Goal: Task Accomplishment & Management: Use online tool/utility

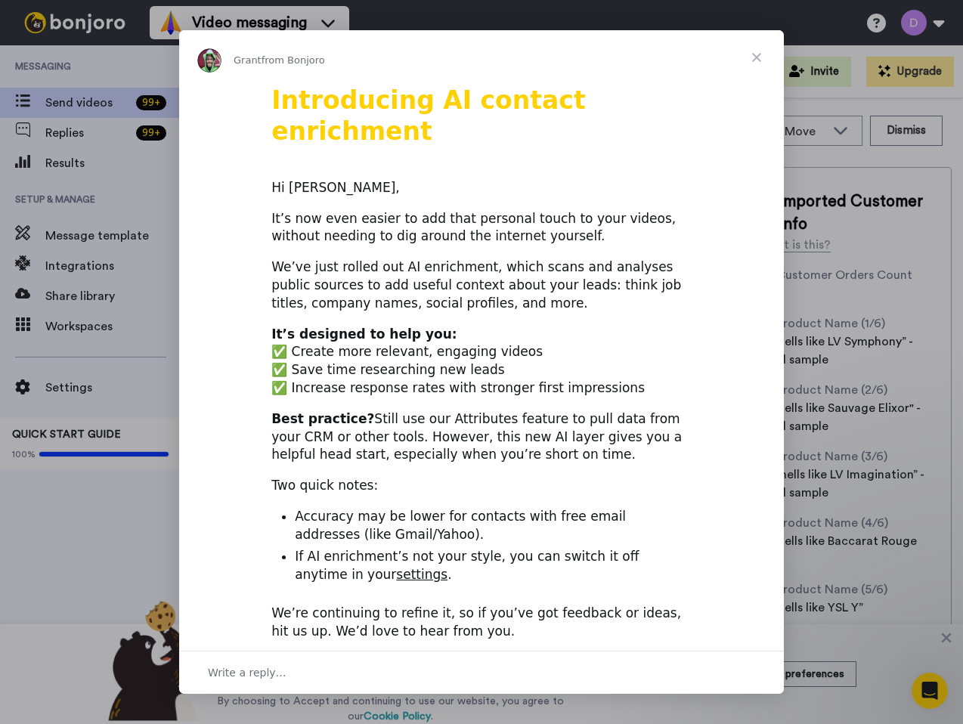
click at [94, 307] on div "Intercom messenger" at bounding box center [481, 362] width 963 height 724
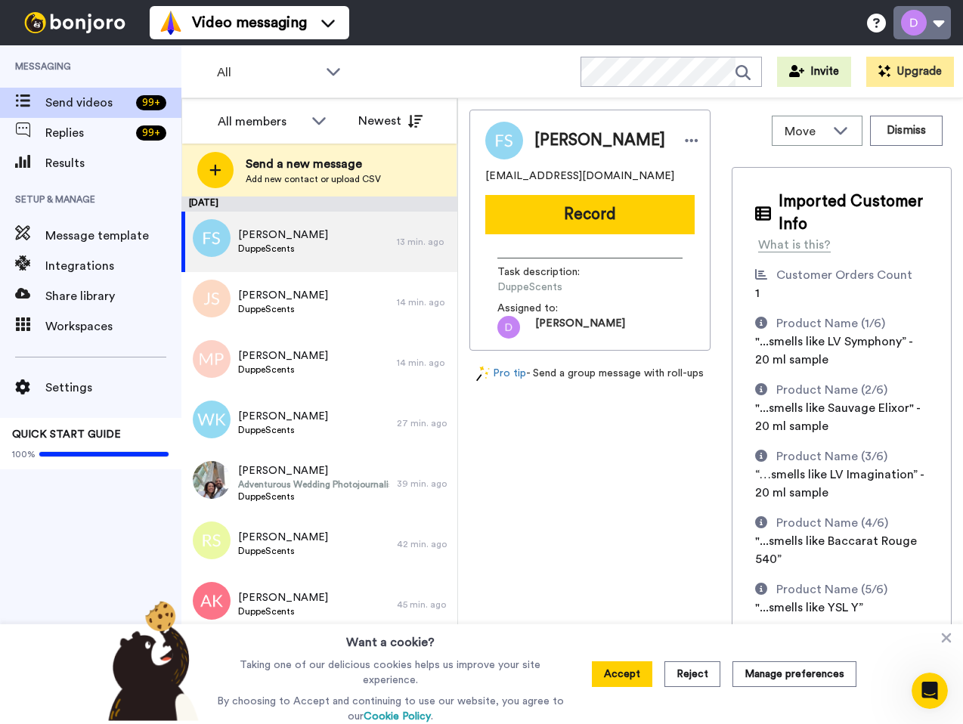
click at [933, 35] on button at bounding box center [921, 22] width 57 height 33
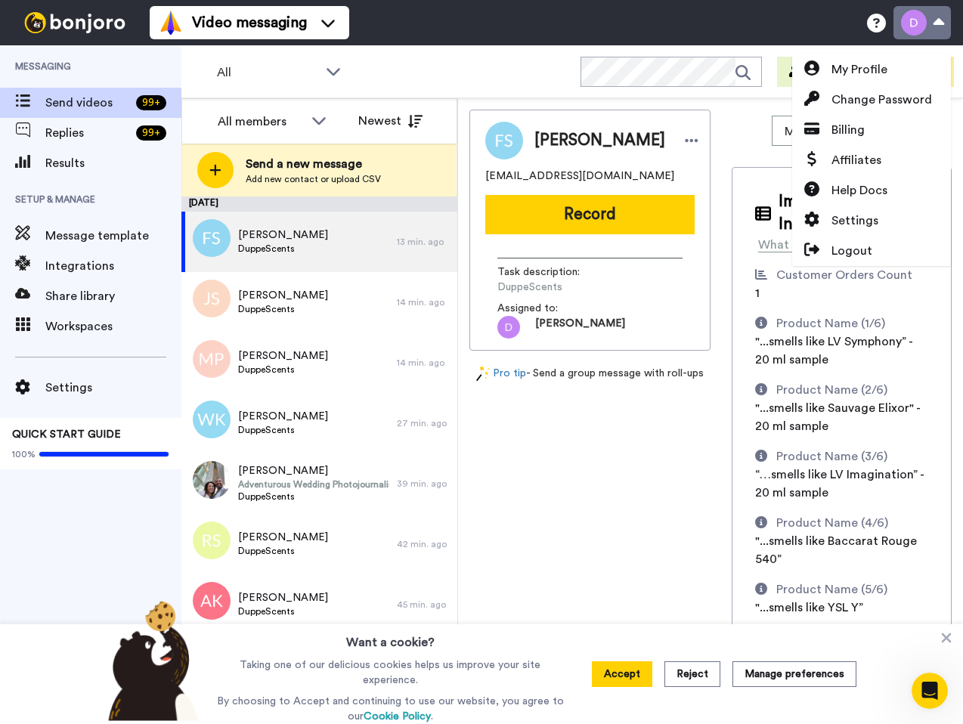
click at [933, 35] on button at bounding box center [921, 22] width 57 height 33
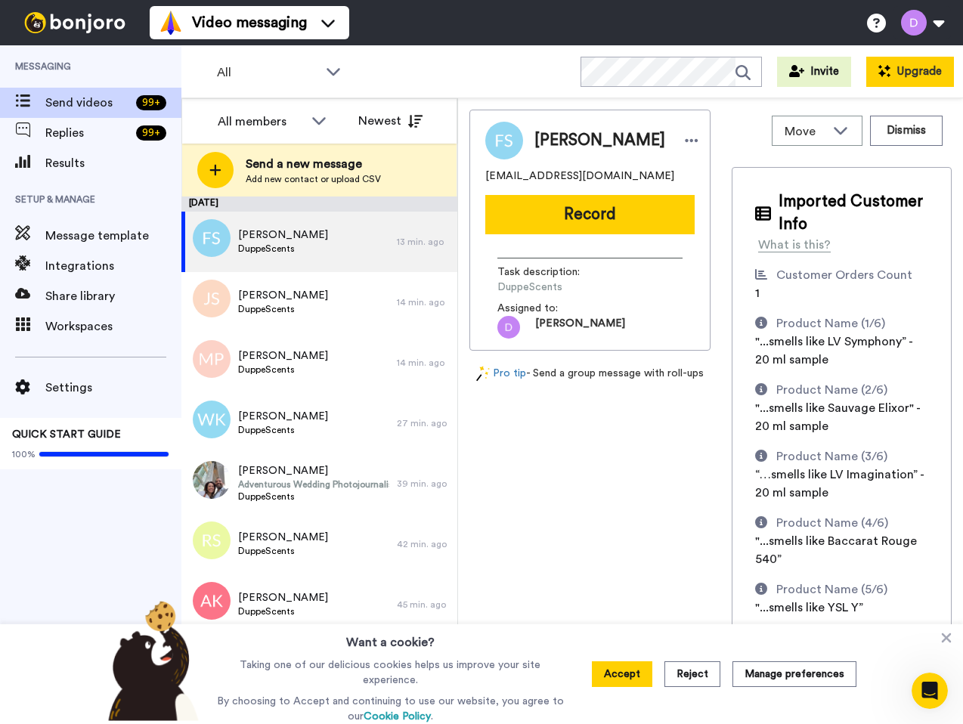
click at [921, 60] on button "Upgrade" at bounding box center [910, 72] width 88 height 30
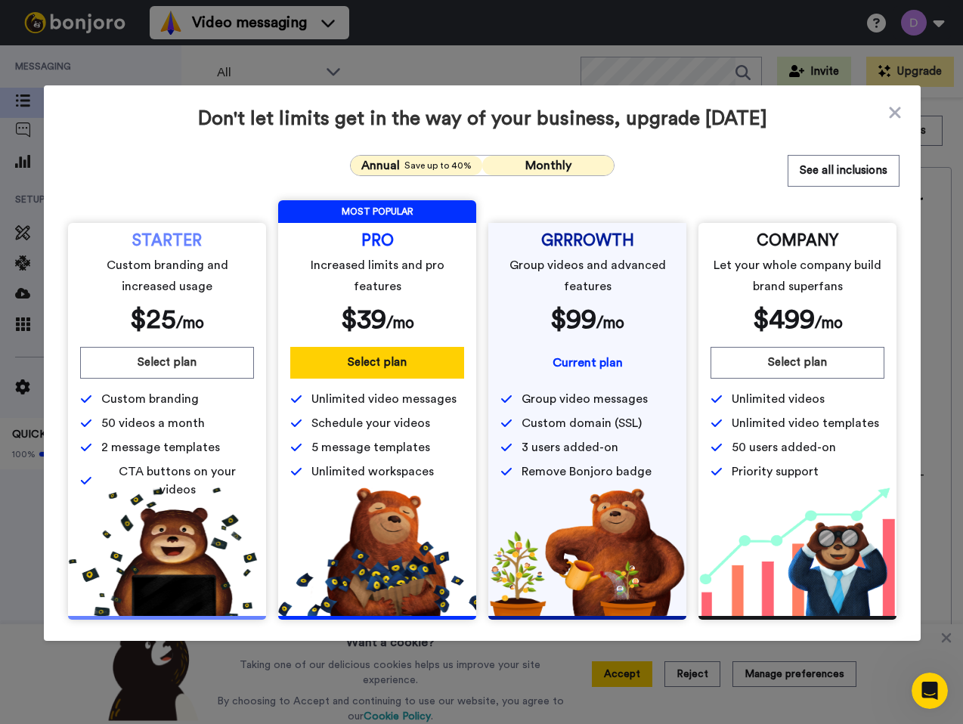
click at [454, 163] on span "Save up to 40%" at bounding box center [437, 165] width 67 height 12
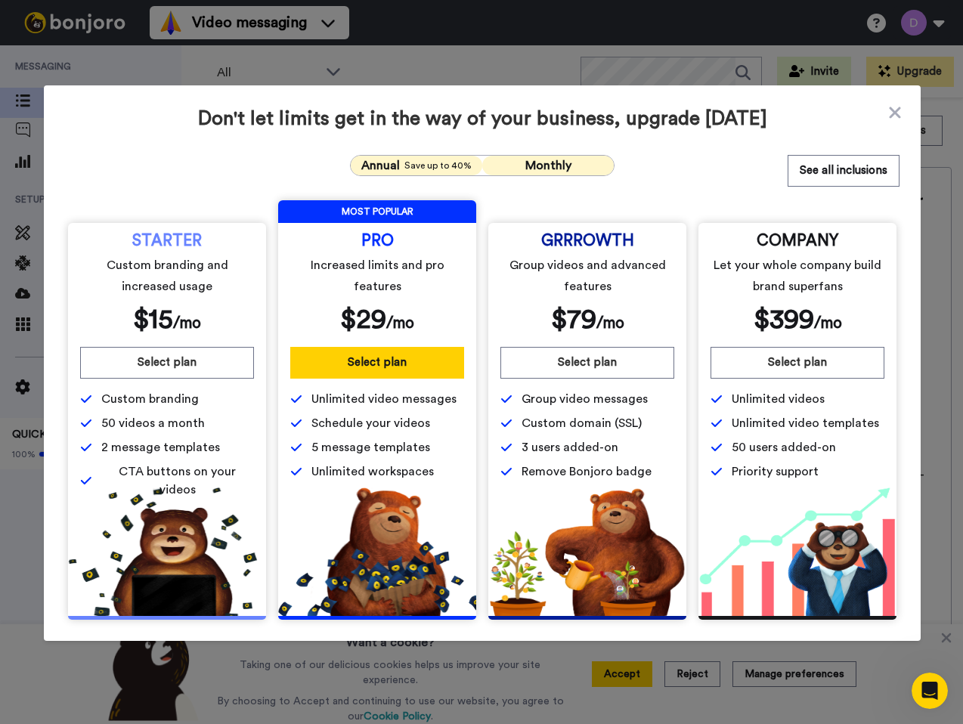
click at [586, 162] on button "Monthly" at bounding box center [547, 166] width 131 height 20
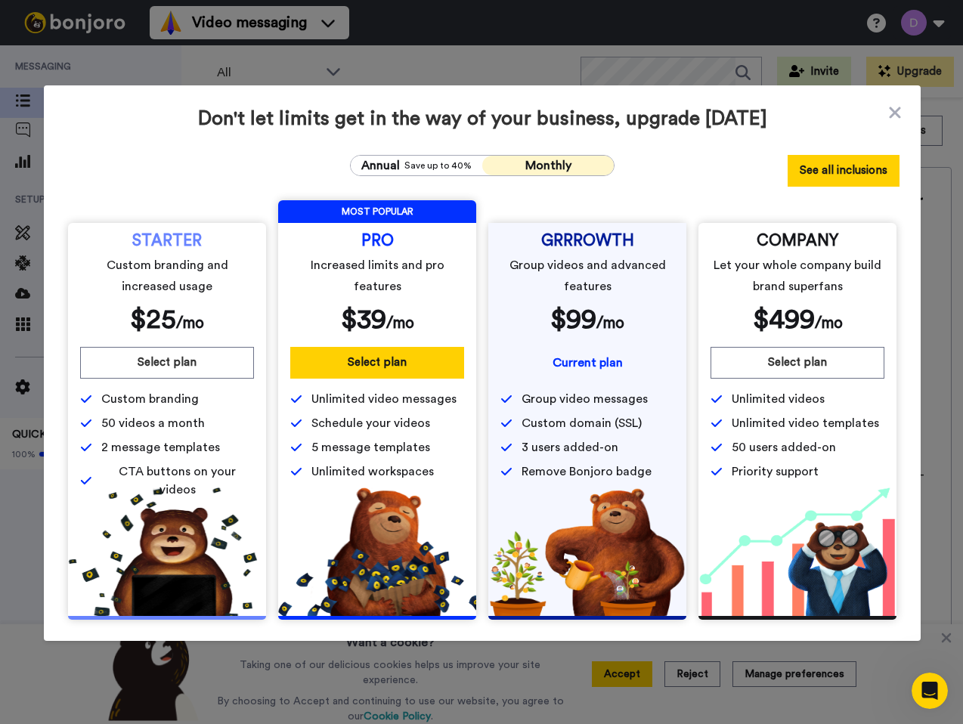
click at [826, 172] on button "See all inclusions" at bounding box center [843, 171] width 112 height 32
click at [843, 54] on div "Don't let limits get in the way of your business, upgrade today Annual Save up …" at bounding box center [481, 362] width 963 height 724
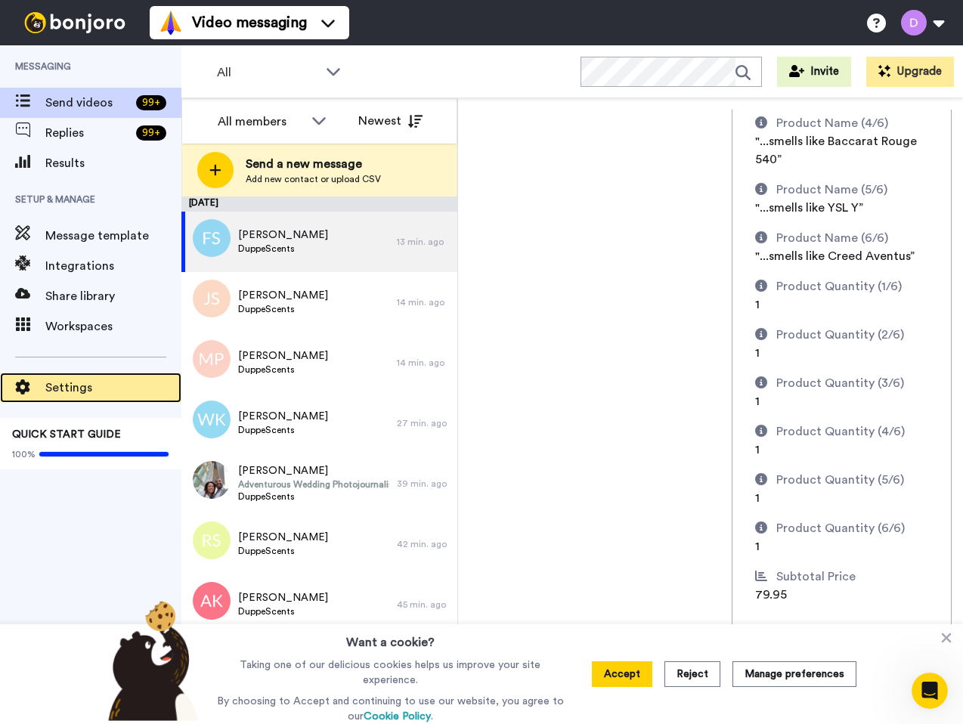
click at [96, 397] on div "Settings" at bounding box center [90, 388] width 181 height 30
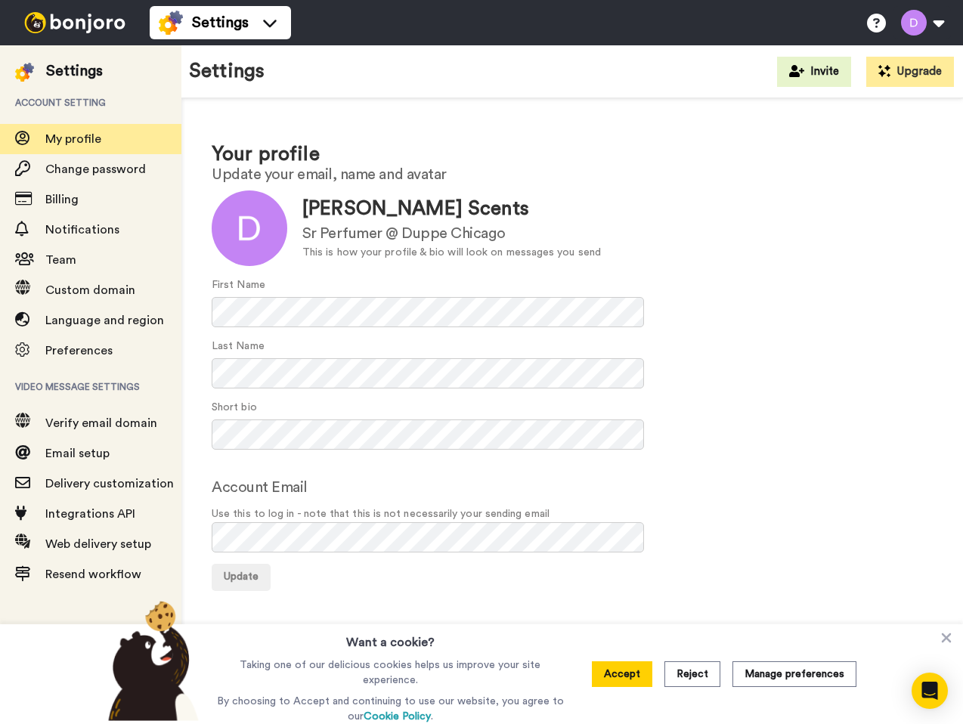
click at [78, 30] on img at bounding box center [74, 22] width 113 height 21
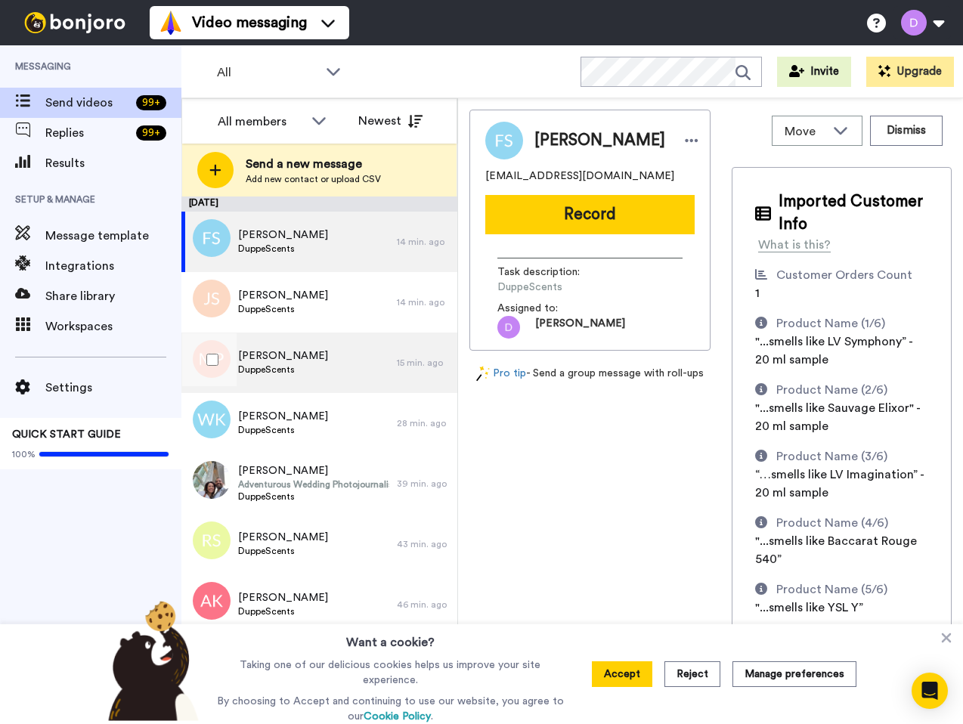
click at [322, 391] on div "Matthew Pettis DuppeScents" at bounding box center [288, 362] width 215 height 60
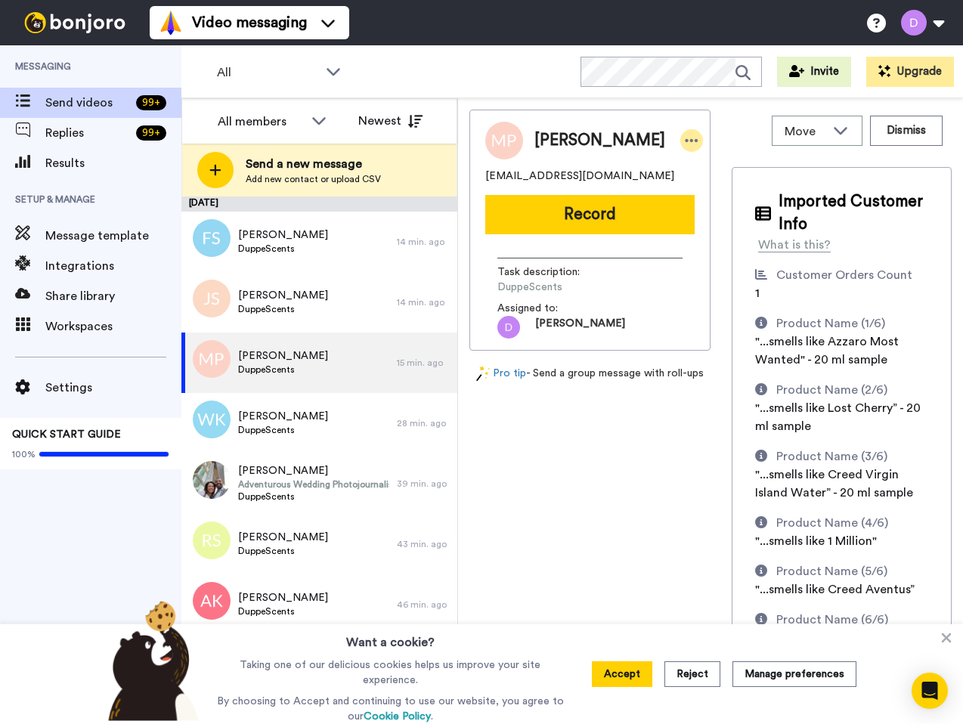
click at [680, 142] on div at bounding box center [691, 140] width 23 height 23
click at [731, 120] on div "Move WORKSPACES View all Default Task List + Add a new workspace Dismiss" at bounding box center [841, 131] width 220 height 42
click at [947, 639] on icon at bounding box center [946, 638] width 10 height 10
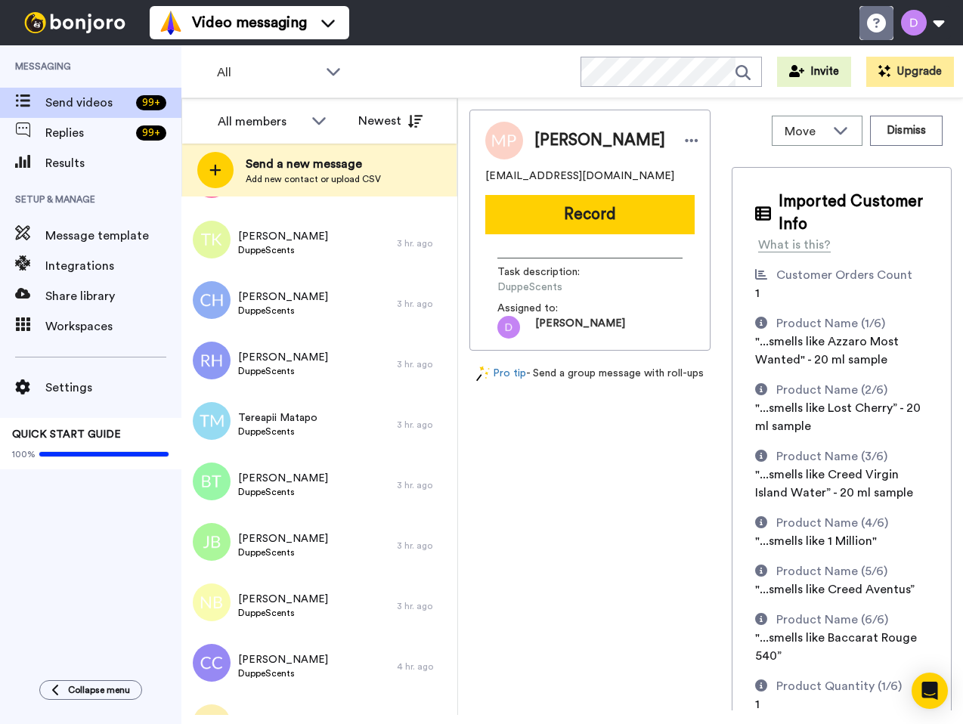
click at [870, 20] on icon at bounding box center [876, 23] width 19 height 19
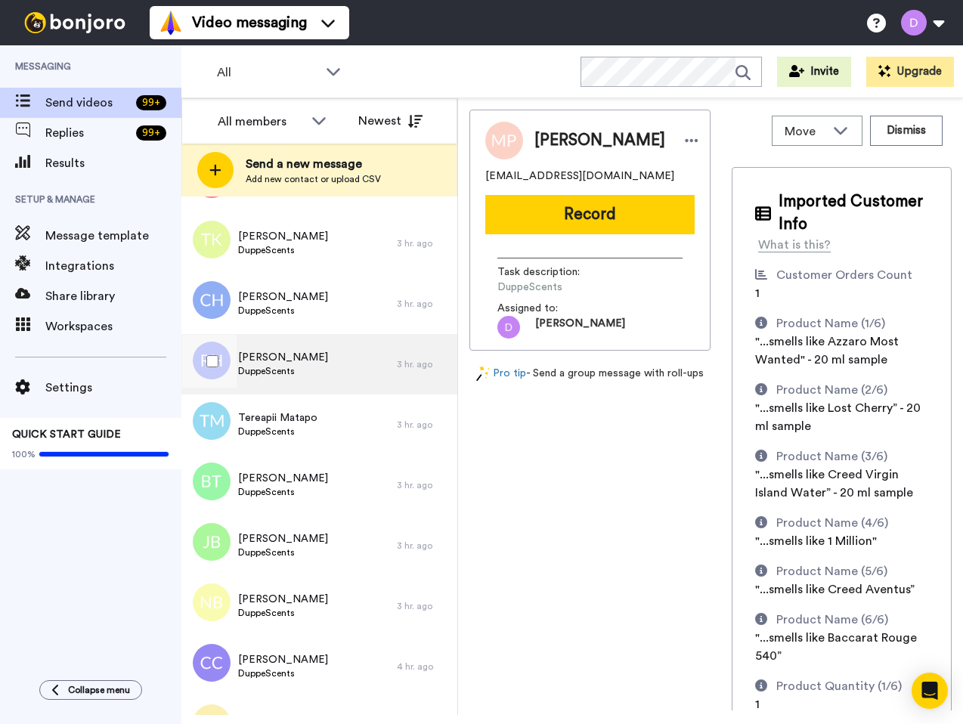
click at [314, 377] on div "Roger Harwell DuppeScents" at bounding box center [288, 364] width 215 height 60
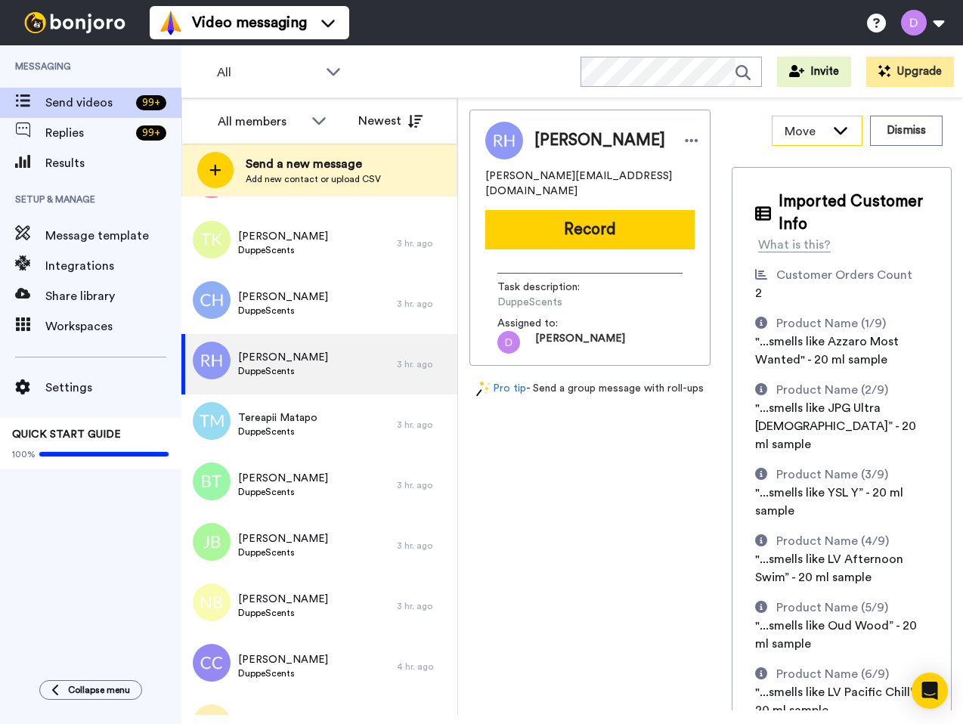
click at [798, 131] on span "Move" at bounding box center [804, 131] width 41 height 18
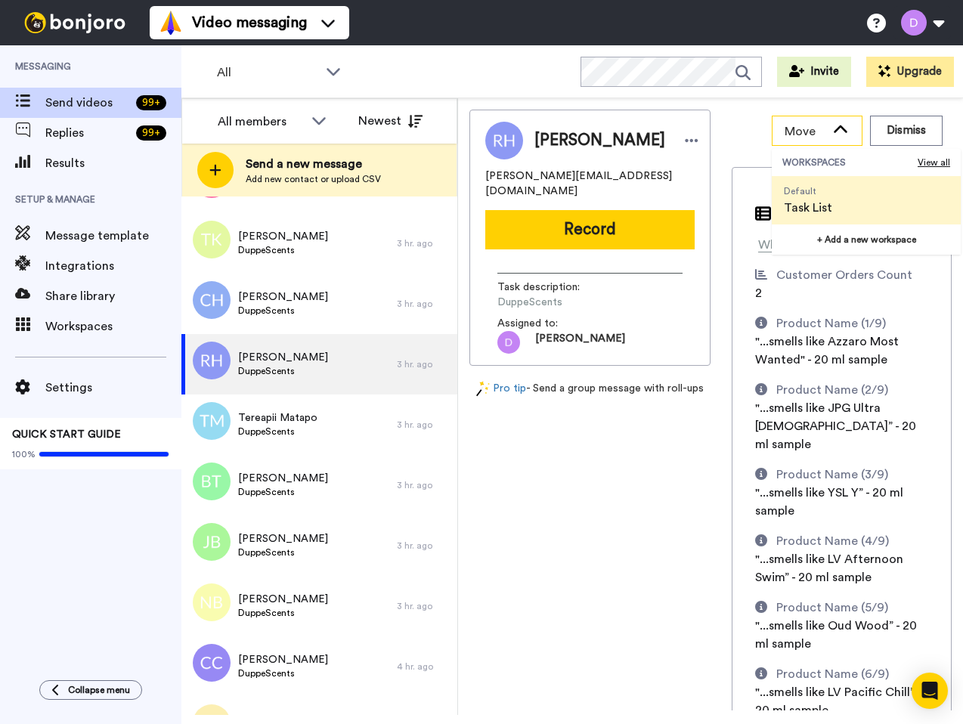
click at [798, 131] on span "Move" at bounding box center [804, 131] width 41 height 18
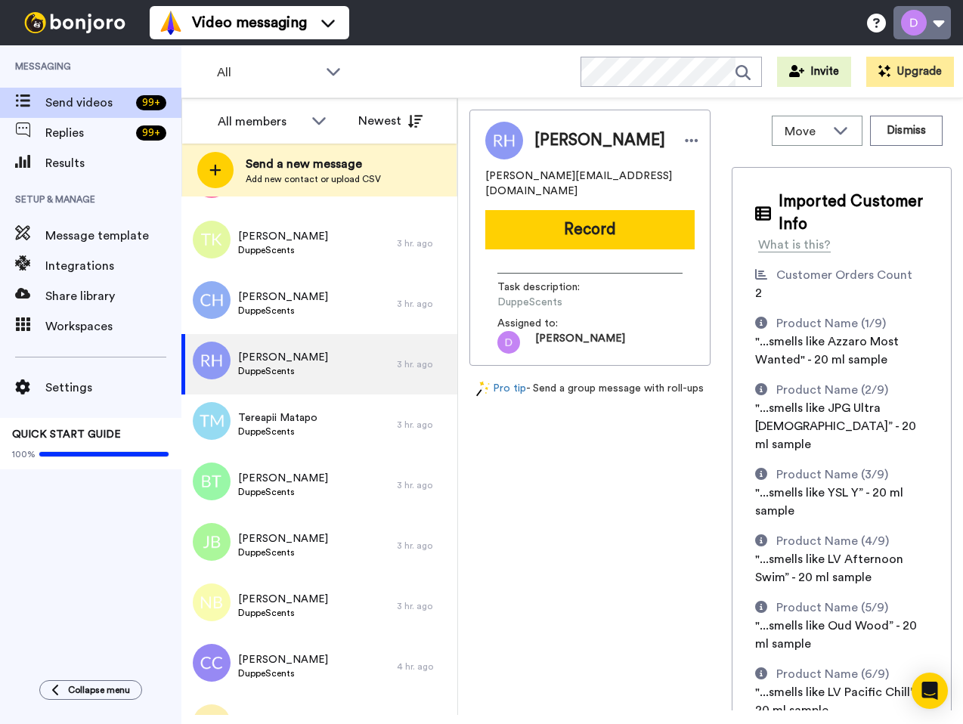
click at [927, 17] on button at bounding box center [921, 22] width 57 height 33
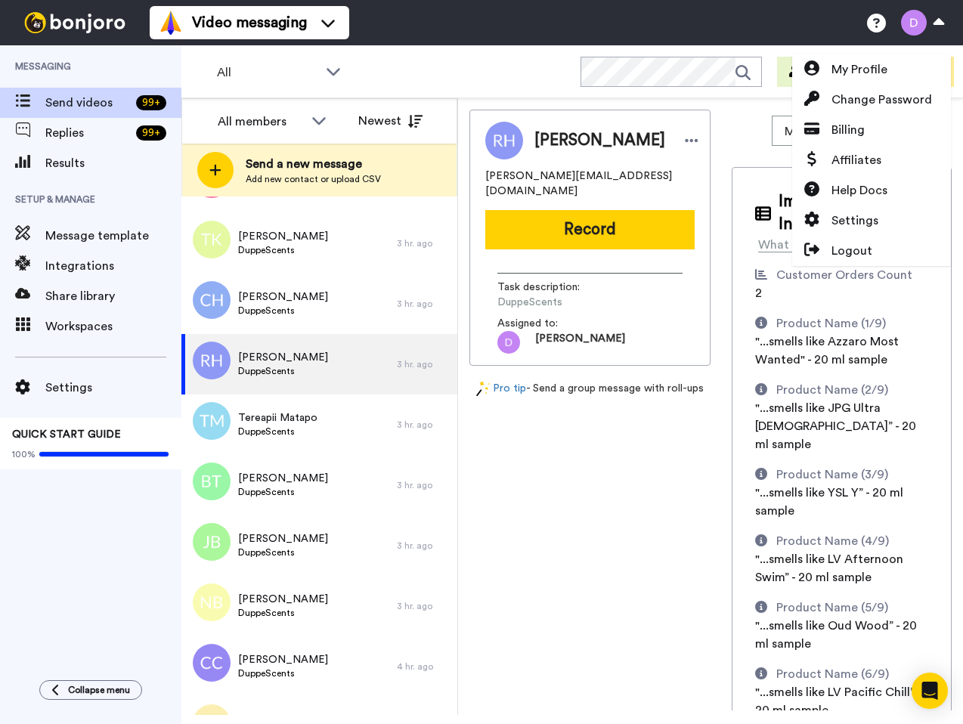
click at [549, 478] on div "Roger Harwell roger.harwell59@gmail.com Record Task description : DuppeScents A…" at bounding box center [589, 410] width 241 height 601
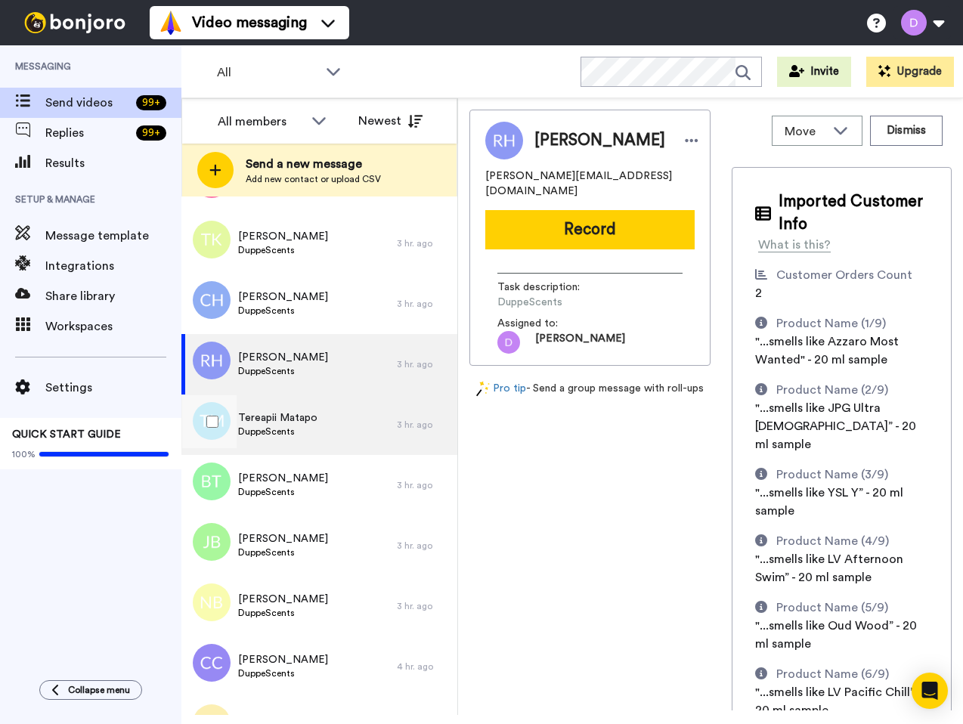
click at [328, 422] on div "Tereapii Matapo DuppeScents" at bounding box center [288, 424] width 215 height 60
